Goal: Transaction & Acquisition: Purchase product/service

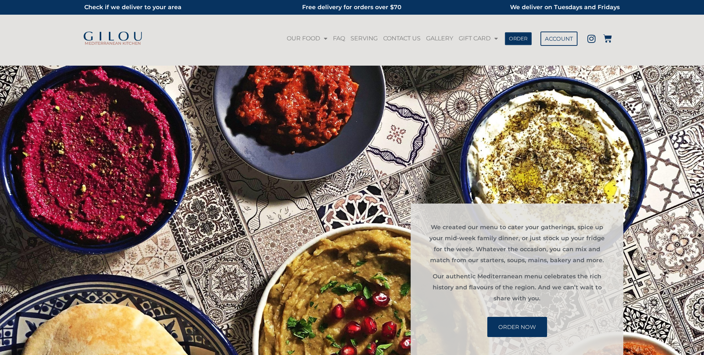
click at [526, 38] on span "ORDER" at bounding box center [518, 38] width 19 height 5
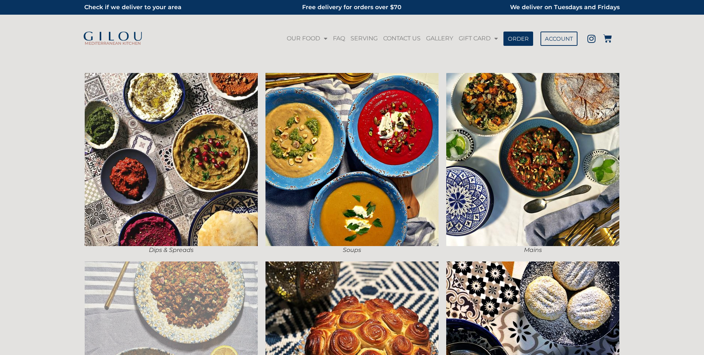
click at [245, 286] on img at bounding box center [171, 348] width 173 height 173
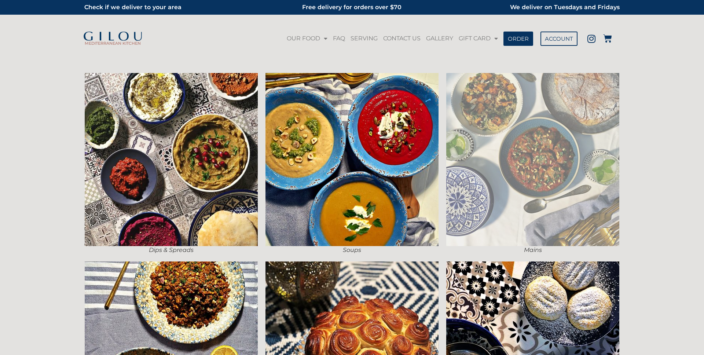
click at [485, 132] on img at bounding box center [532, 159] width 173 height 173
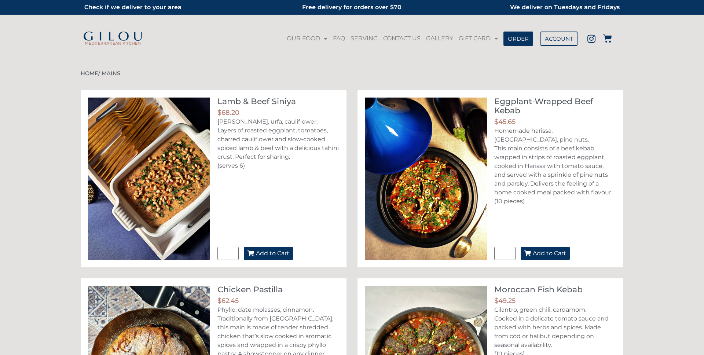
click at [93, 37] on img at bounding box center [113, 37] width 61 height 10
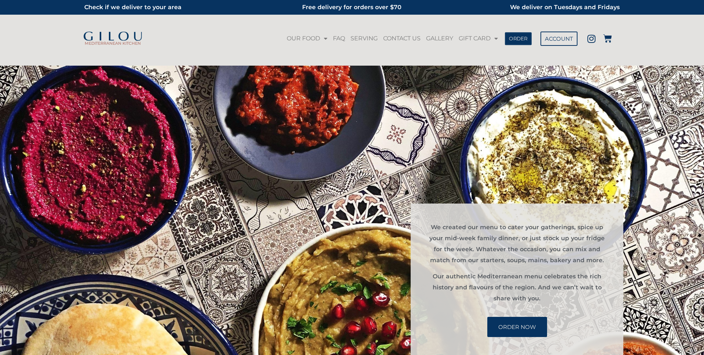
click at [529, 41] on link "ORDER" at bounding box center [518, 38] width 27 height 13
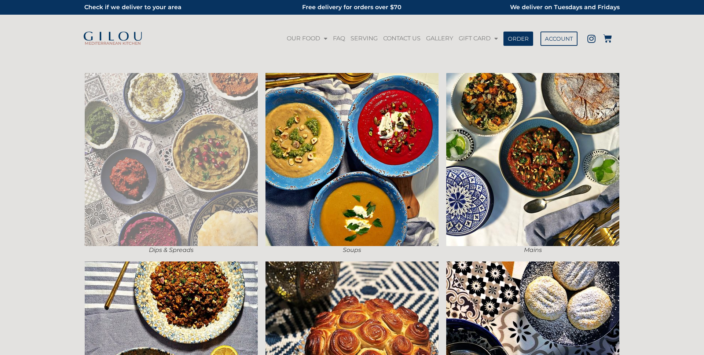
click at [207, 149] on img at bounding box center [171, 159] width 173 height 173
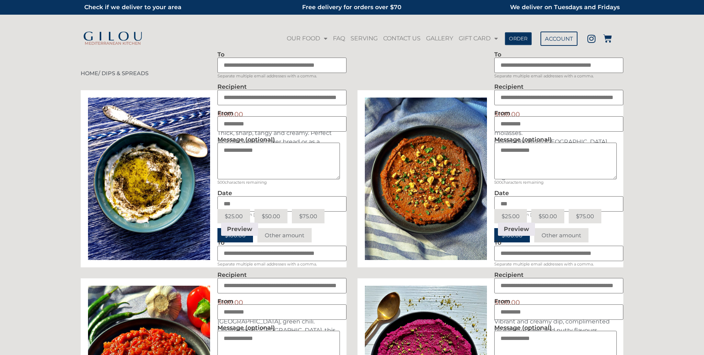
click at [512, 39] on span "ORDER" at bounding box center [518, 38] width 19 height 5
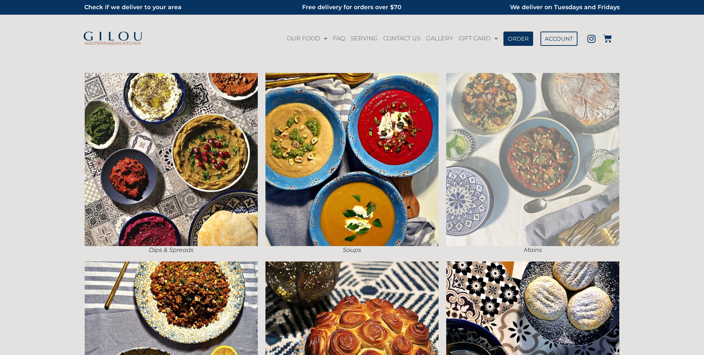
click at [533, 129] on img at bounding box center [532, 159] width 173 height 173
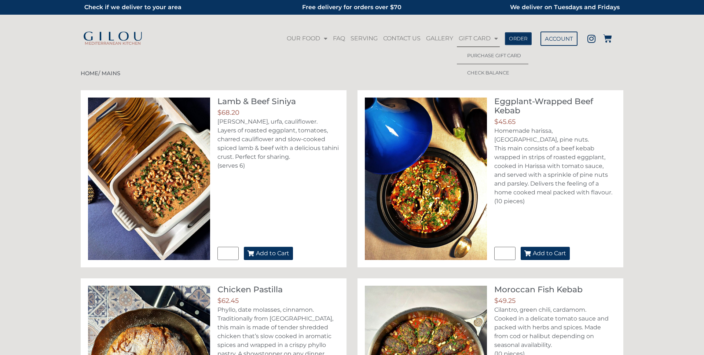
click at [517, 38] on span "ORDER" at bounding box center [518, 38] width 19 height 5
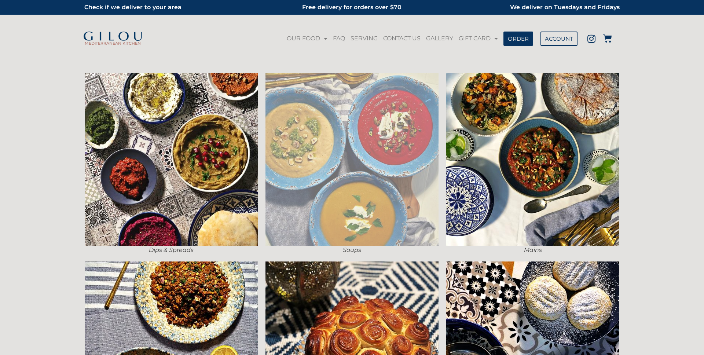
click at [349, 127] on img at bounding box center [352, 159] width 173 height 173
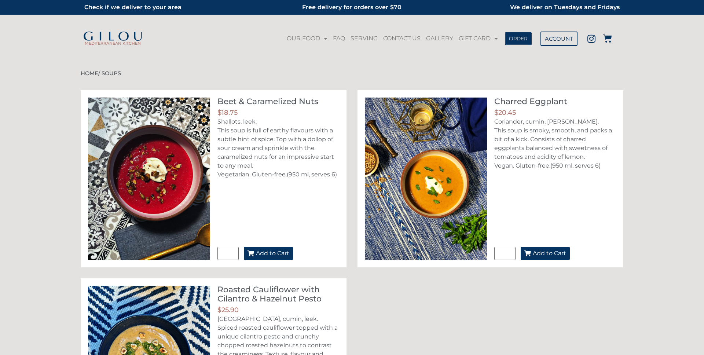
click at [513, 42] on link "ORDER" at bounding box center [518, 38] width 27 height 13
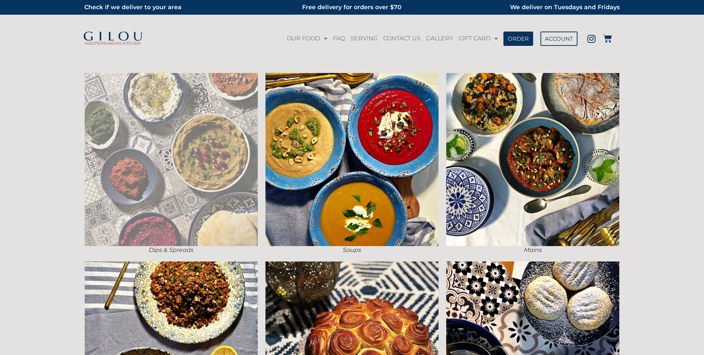
click at [244, 132] on img at bounding box center [171, 159] width 173 height 173
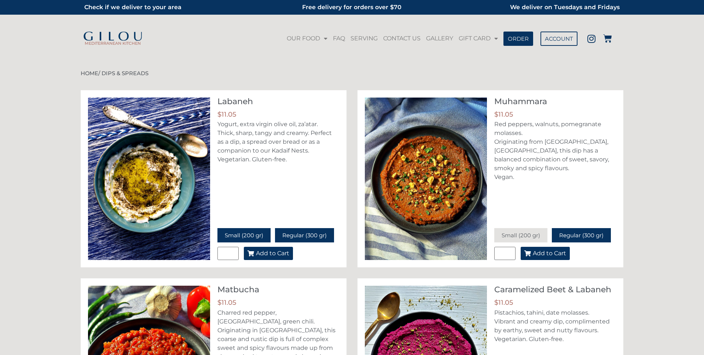
click at [259, 234] on span "Small (200 gr)" at bounding box center [244, 235] width 39 height 7
click at [310, 234] on span "Regular (300 gr)" at bounding box center [304, 235] width 44 height 7
click at [284, 252] on span "Add to Cart" at bounding box center [272, 254] width 33 height 6
click at [612, 39] on icon at bounding box center [607, 38] width 9 height 9
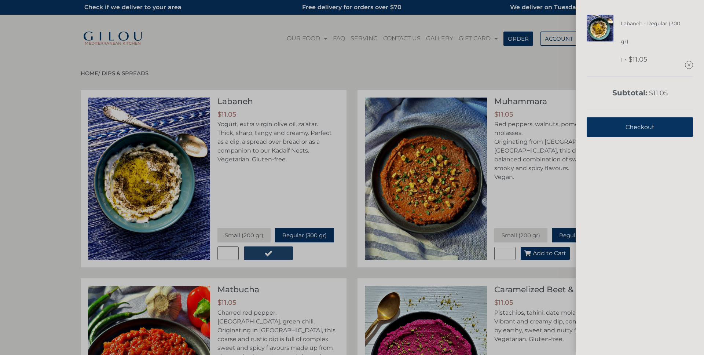
click at [541, 70] on div "Labaneh - Regular (300 gr) 1 × $ 11.05 Subtotal: $ 11.05 View cart Checkout" at bounding box center [352, 177] width 704 height 355
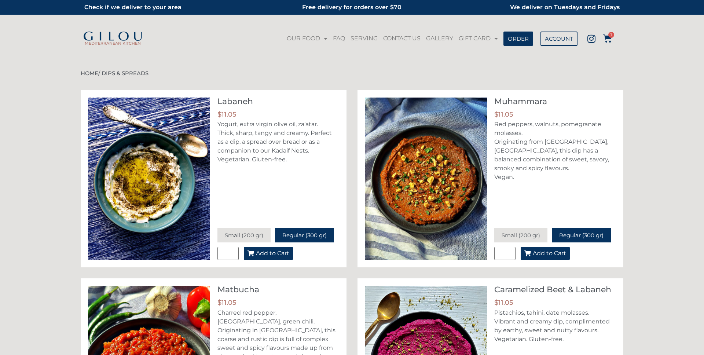
click at [556, 254] on span "Add to Cart" at bounding box center [549, 254] width 33 height 6
click at [605, 39] on icon at bounding box center [607, 38] width 9 height 9
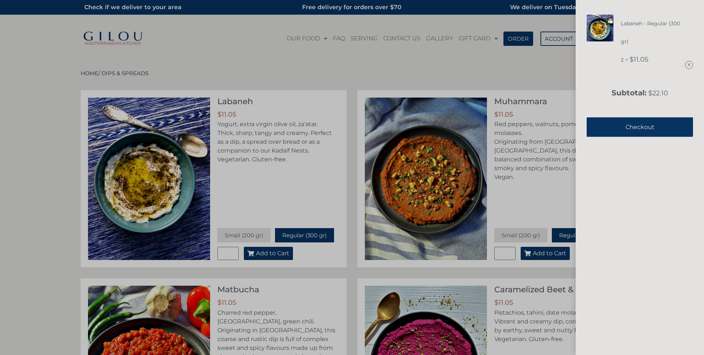
click at [544, 74] on div "Labaneh - Regular (300 gr) 2 × $ 11.05 Subtotal: $ 22.10 View cart Checkout" at bounding box center [352, 177] width 704 height 355
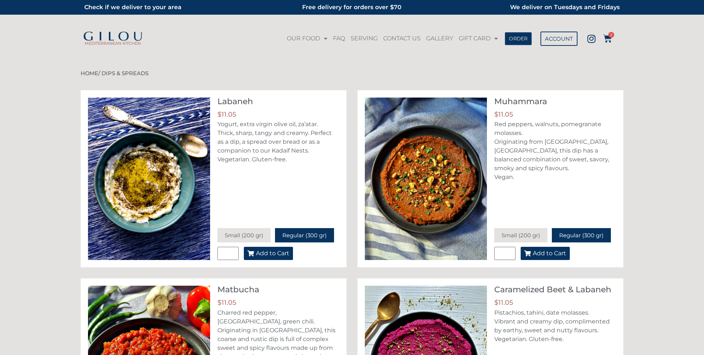
click at [524, 40] on span "ORDER" at bounding box center [518, 38] width 19 height 5
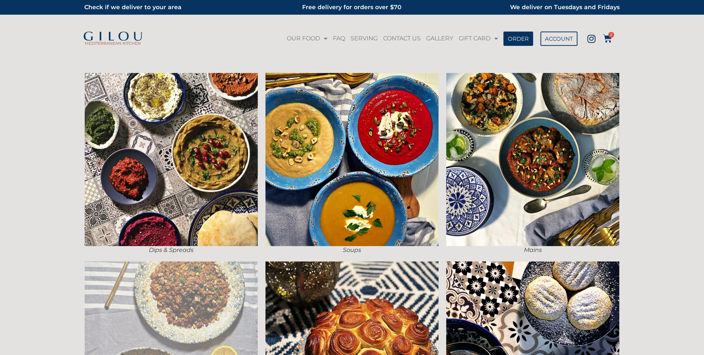
click at [215, 288] on img at bounding box center [171, 348] width 173 height 173
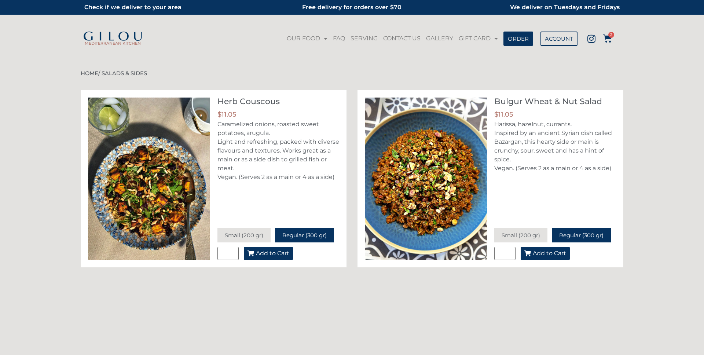
click at [546, 256] on button "Add to Cart" at bounding box center [545, 253] width 49 height 13
click at [608, 37] on icon at bounding box center [607, 38] width 9 height 9
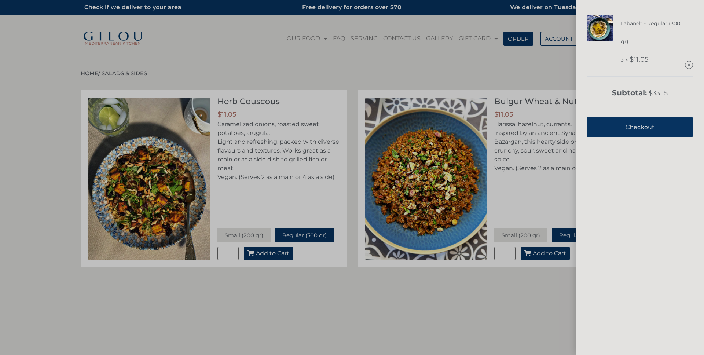
click at [636, 121] on span "Checkout" at bounding box center [640, 127] width 29 height 18
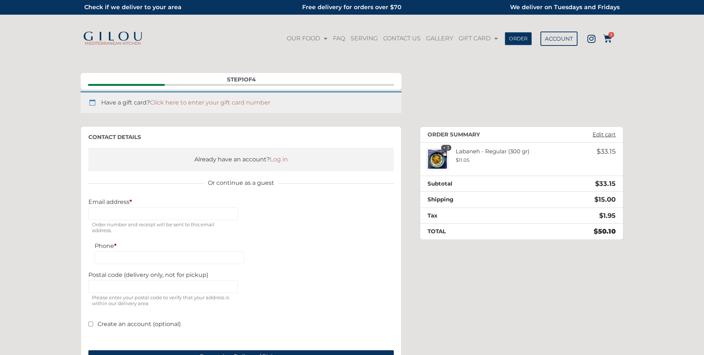
click at [525, 38] on span "ORDER" at bounding box center [518, 38] width 19 height 5
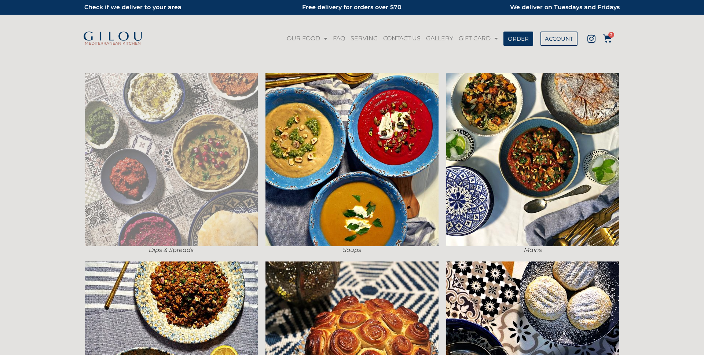
click at [249, 142] on img at bounding box center [171, 159] width 173 height 173
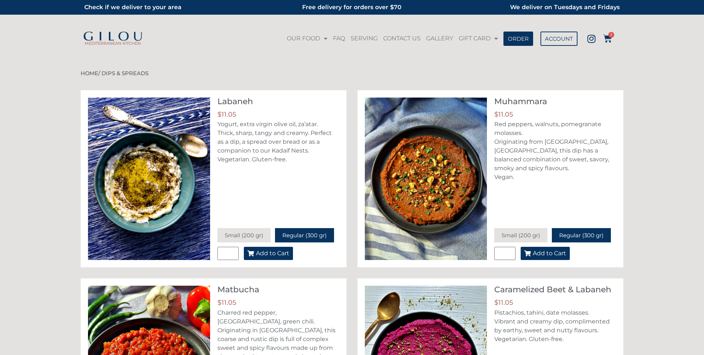
click at [617, 37] on div "Labaneh - Regular (300 gr) 3 × $ 11.05 Subtotal: $ 33.15 View cart Checkout $ 3…" at bounding box center [612, 39] width 19 height 10
click at [605, 36] on icon at bounding box center [607, 38] width 9 height 9
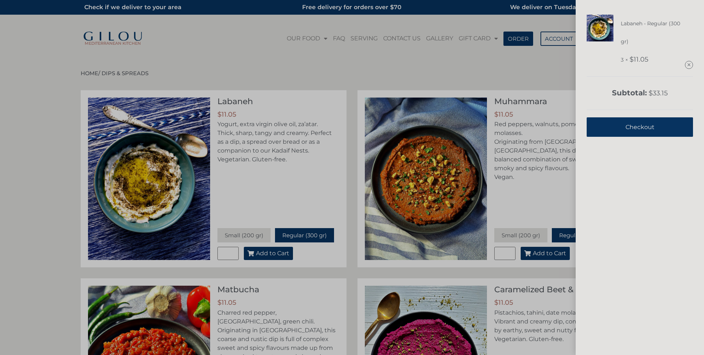
click at [279, 51] on div "Labaneh - Regular (300 gr) 3 × $ 11.05 Subtotal: $ 33.15 View cart Checkout" at bounding box center [352, 177] width 704 height 355
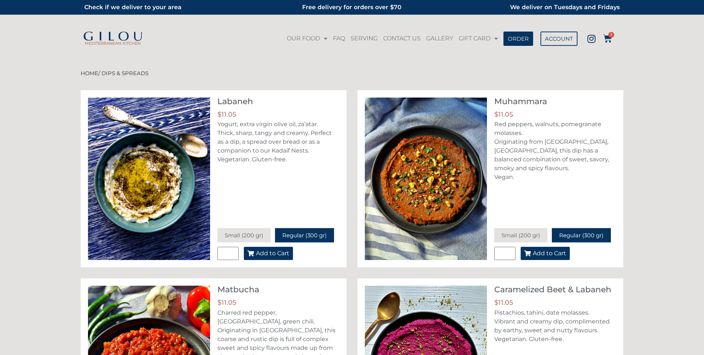
click at [142, 37] on img at bounding box center [113, 37] width 61 height 10
